Goal: Task Accomplishment & Management: Manage account settings

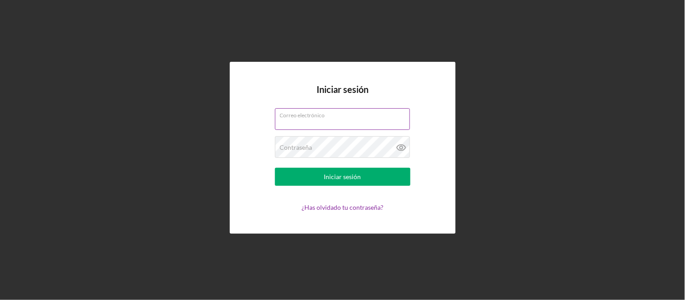
click at [322, 124] on input "Correo electrónico" at bounding box center [342, 119] width 135 height 22
type input "[EMAIL_ADDRESS][DOMAIN_NAME]"
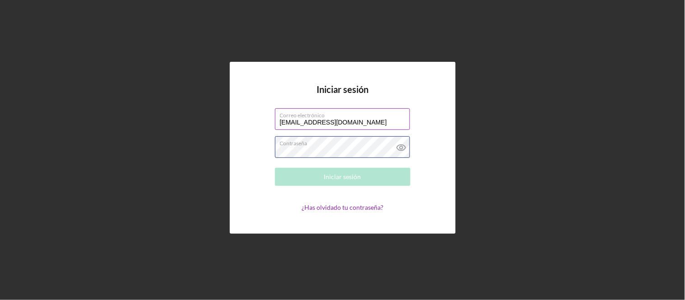
click at [326, 143] on div "Contraseña Required" at bounding box center [342, 147] width 135 height 23
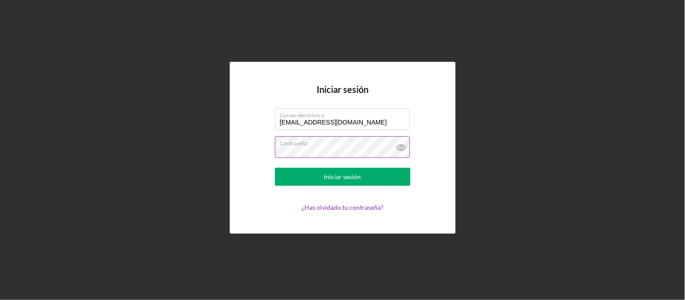
click at [398, 146] on icon at bounding box center [400, 148] width 9 height 6
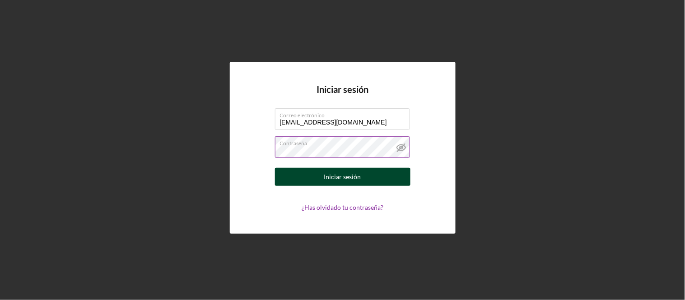
click at [359, 176] on font "Iniciar sesión" at bounding box center [342, 177] width 37 height 8
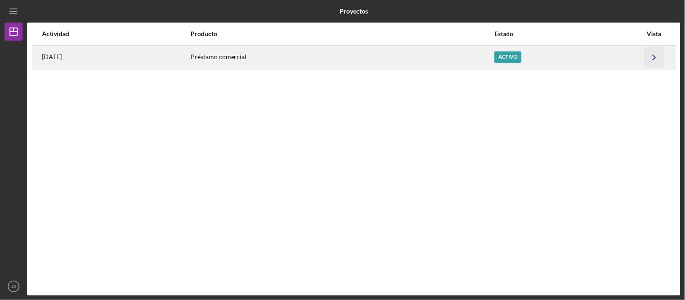
click at [657, 55] on icon "Icon/Navigate" at bounding box center [654, 57] width 20 height 20
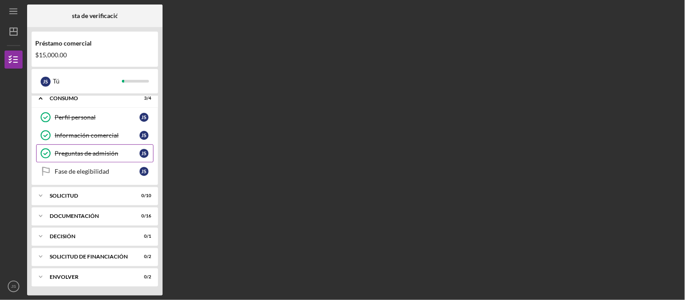
scroll to position [8, 0]
click at [47, 194] on icon "Icon/Expander" at bounding box center [41, 196] width 18 height 18
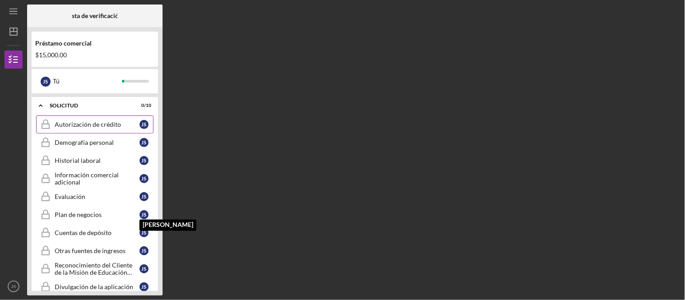
scroll to position [108, 0]
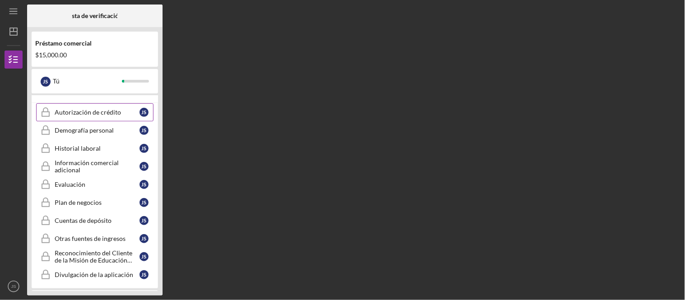
click at [83, 113] on font "Autorización de crédito" at bounding box center [88, 112] width 66 height 8
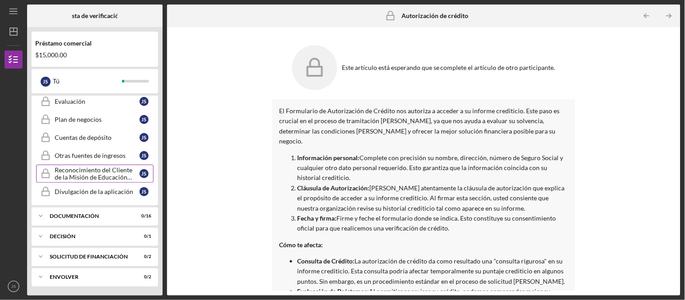
scroll to position [195, 0]
click at [73, 234] on font "Decisión" at bounding box center [63, 236] width 26 height 7
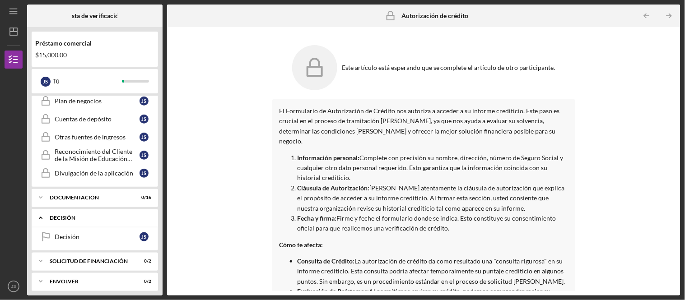
scroll to position [218, 0]
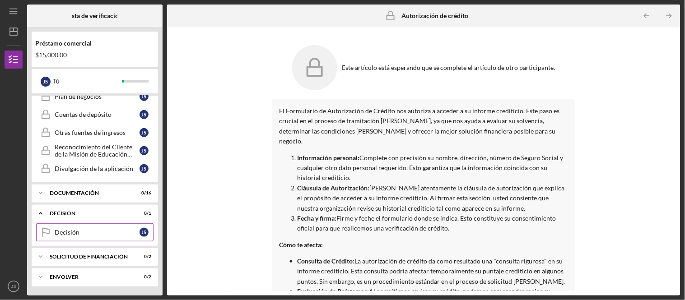
click at [92, 229] on div "Decisión" at bounding box center [97, 232] width 85 height 7
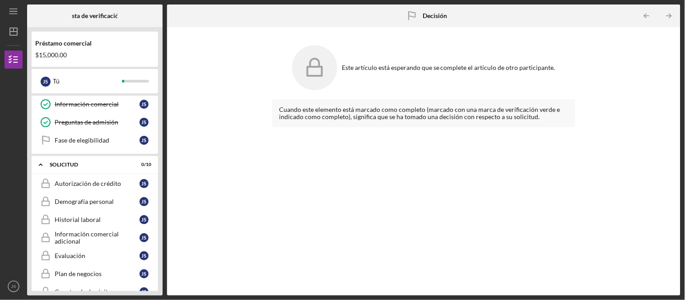
scroll to position [17, 0]
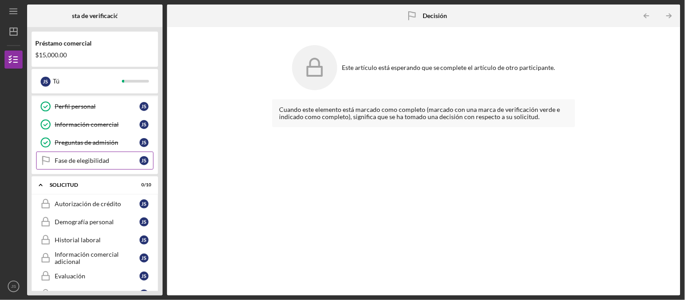
click at [121, 164] on div "Fase de elegibilidad" at bounding box center [97, 160] width 85 height 7
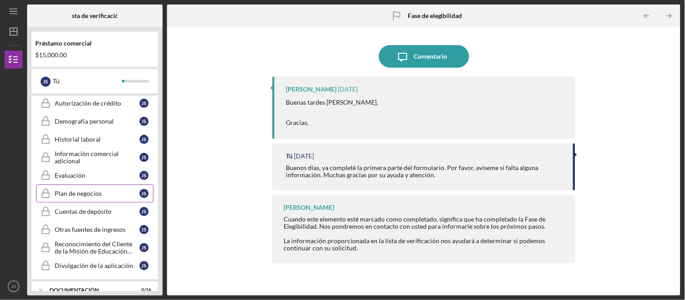
scroll to position [218, 0]
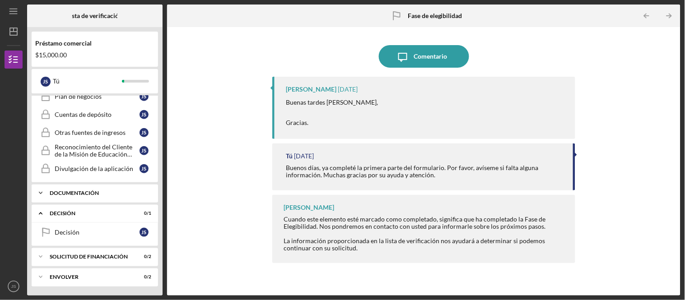
click at [106, 190] on div "Icon/Expander Documentación 0 / 16" at bounding box center [95, 193] width 126 height 18
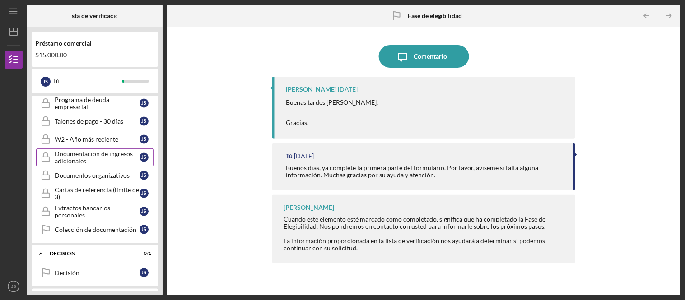
scroll to position [513, 0]
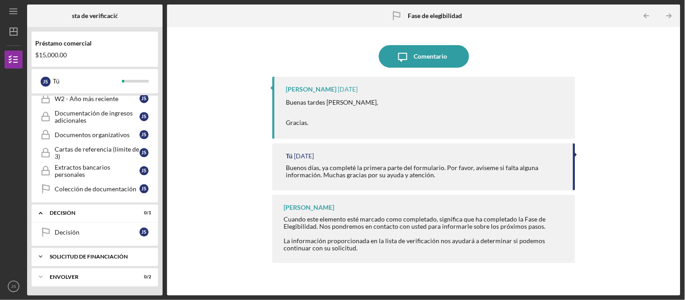
click at [110, 255] on font "Solicitud de financiación" at bounding box center [89, 256] width 78 height 7
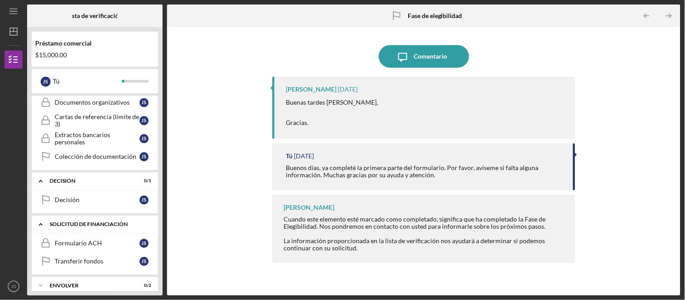
scroll to position [554, 0]
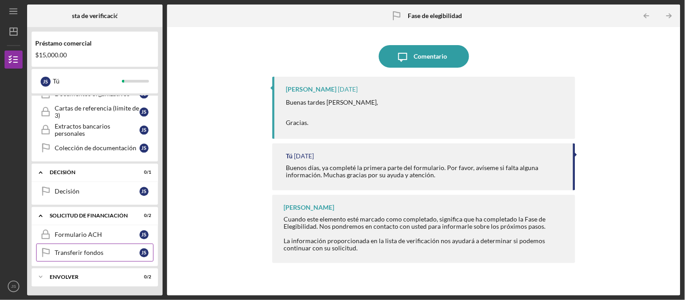
click at [115, 250] on div "Transferir fondos" at bounding box center [97, 252] width 85 height 7
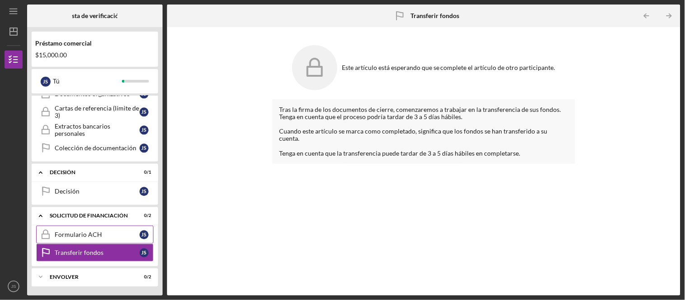
click at [109, 236] on div "Formulario ACH" at bounding box center [97, 234] width 85 height 7
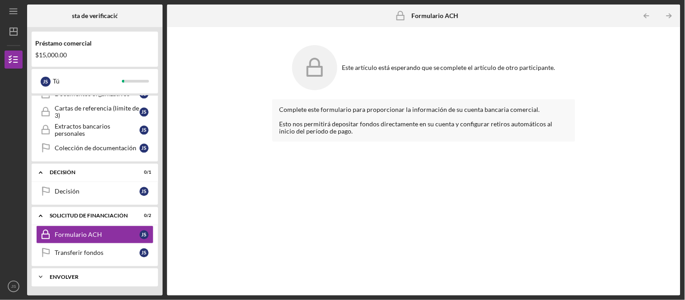
click at [121, 277] on div "Envolver" at bounding box center [98, 277] width 97 height 5
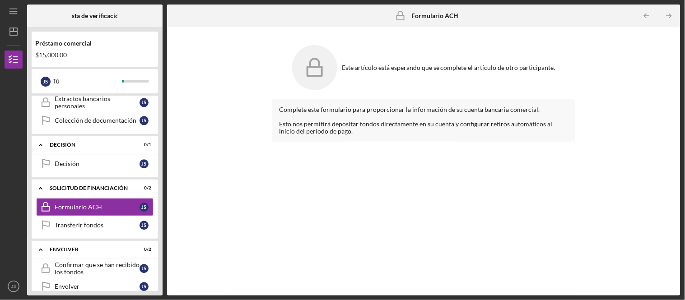
scroll to position [596, 0]
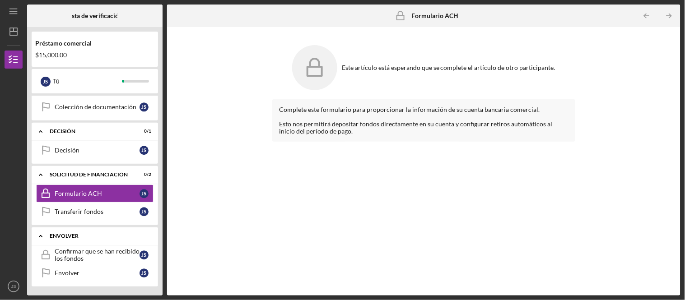
click at [122, 236] on div "Envolver" at bounding box center [98, 235] width 97 height 5
